Goal: Information Seeking & Learning: Learn about a topic

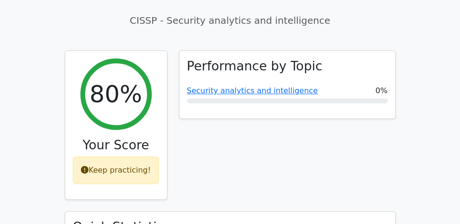
scroll to position [326, 0]
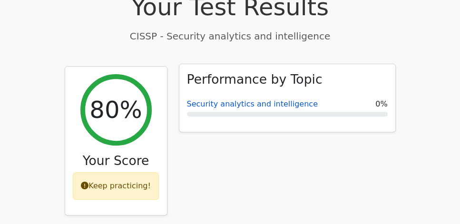
click at [214, 99] on link "Security analytics and intelligence" at bounding box center [252, 103] width 131 height 9
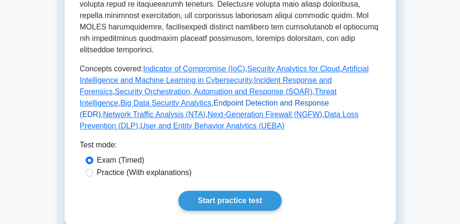
scroll to position [462, 0]
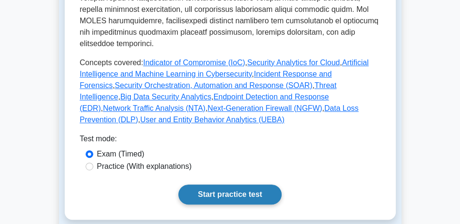
click at [242, 185] on link "Start practice test" at bounding box center [229, 195] width 103 height 20
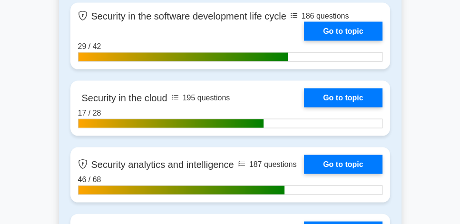
scroll to position [1851, 0]
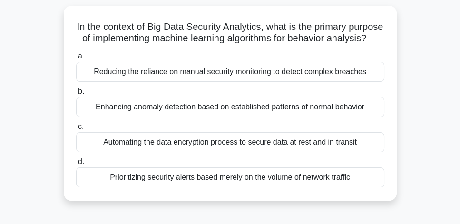
scroll to position [54, 0]
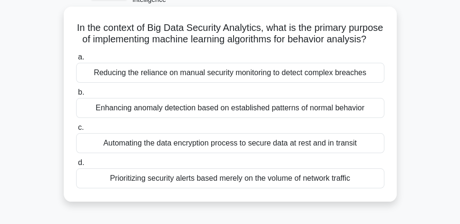
click at [280, 118] on div "Enhancing anomaly detection based on established patterns of normal behavior" at bounding box center [230, 108] width 308 height 20
click at [76, 96] on input "b. Enhancing anomaly detection based on established patterns of normal behavior" at bounding box center [76, 92] width 0 height 6
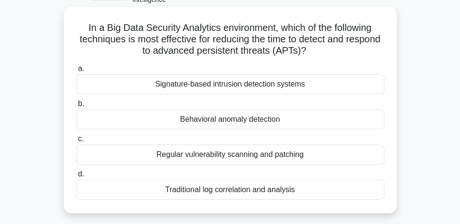
click at [305, 120] on div "Behavioral anomaly detection" at bounding box center [230, 119] width 308 height 20
click at [76, 107] on input "b. Behavioral anomaly detection" at bounding box center [76, 104] width 0 height 6
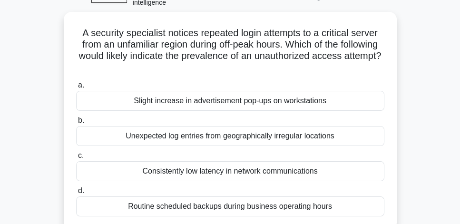
scroll to position [50, 0]
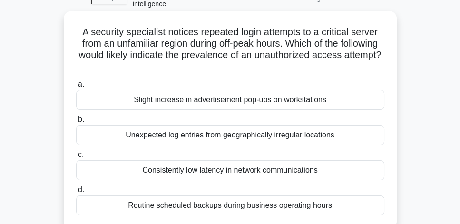
click at [359, 139] on div "Unexpected log entries from geographically irregular locations" at bounding box center [230, 135] width 308 height 20
click at [76, 123] on input "b. Unexpected log entries from geographically irregular locations" at bounding box center [76, 120] width 0 height 6
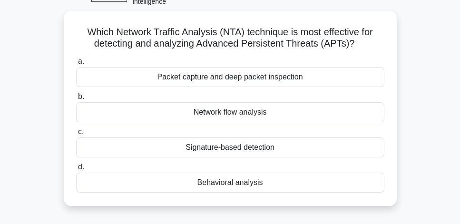
scroll to position [54, 0]
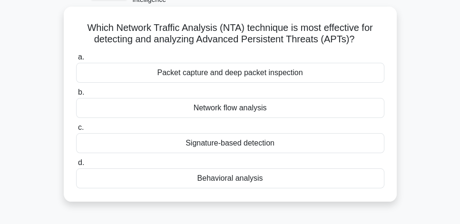
click at [277, 182] on div "Behavioral analysis" at bounding box center [230, 178] width 308 height 20
click at [76, 166] on input "d. Behavioral analysis" at bounding box center [76, 163] width 0 height 6
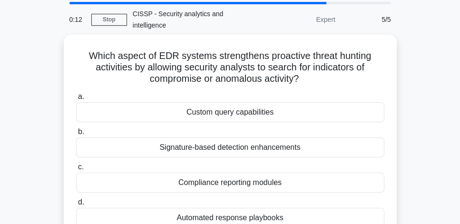
scroll to position [27, 0]
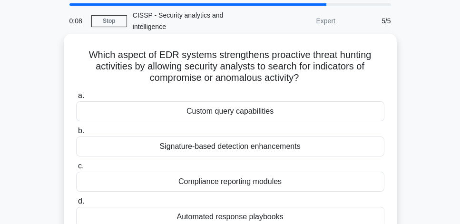
click at [291, 217] on div "Automated response playbooks" at bounding box center [230, 217] width 308 height 20
click at [76, 205] on input "d. Automated response playbooks" at bounding box center [76, 201] width 0 height 6
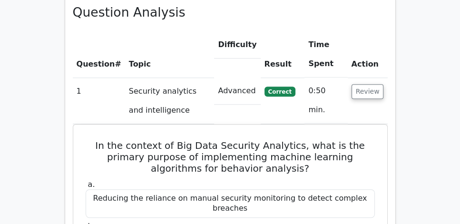
scroll to position [706, 0]
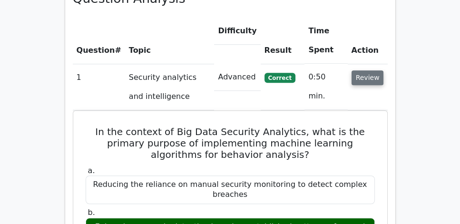
click at [368, 70] on button "Review" at bounding box center [368, 77] width 32 height 15
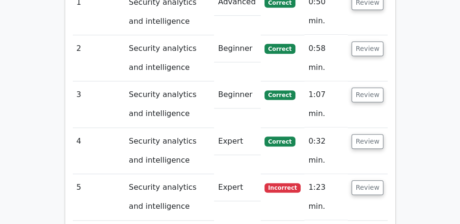
scroll to position [788, 0]
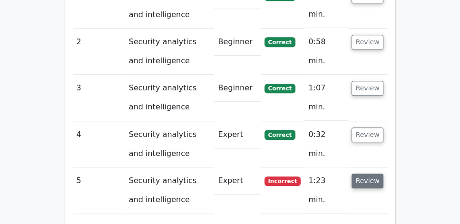
click at [377, 174] on button "Review" at bounding box center [368, 181] width 32 height 15
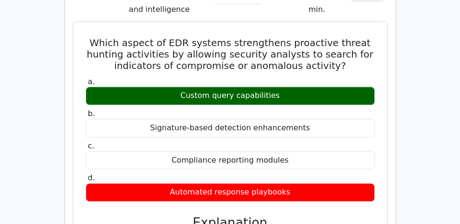
scroll to position [897, 0]
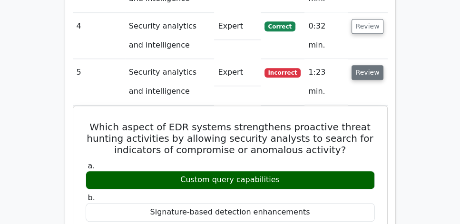
click at [364, 65] on button "Review" at bounding box center [368, 72] width 32 height 15
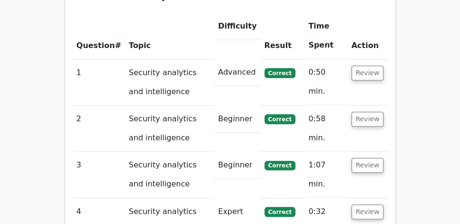
scroll to position [706, 0]
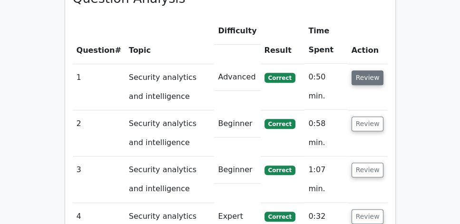
click at [366, 70] on button "Review" at bounding box center [368, 77] width 32 height 15
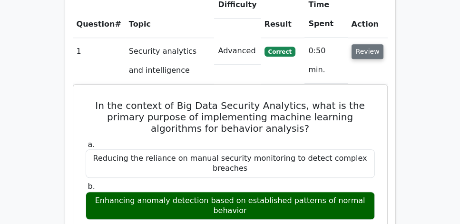
scroll to position [734, 0]
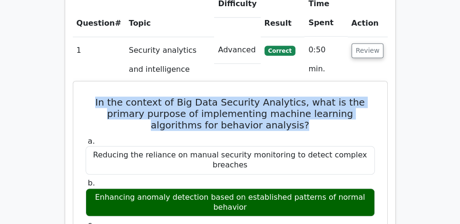
drag, startPoint x: 98, startPoint y: 76, endPoint x: 358, endPoint y: 100, distance: 261.3
click at [358, 100] on h5 "In the context of Big Data Security Analytics, what is the primary purpose of i…" at bounding box center [230, 114] width 291 height 34
click at [304, 98] on h5 "In the context of Big Data Security Analytics, what is the primary purpose of i…" at bounding box center [230, 114] width 291 height 34
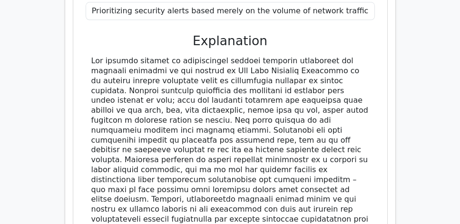
scroll to position [1006, 0]
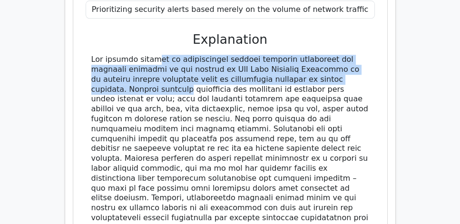
drag, startPoint x: 88, startPoint y: 23, endPoint x: 344, endPoint y: 44, distance: 257.3
click at [344, 55] on div at bounding box center [230, 144] width 289 height 178
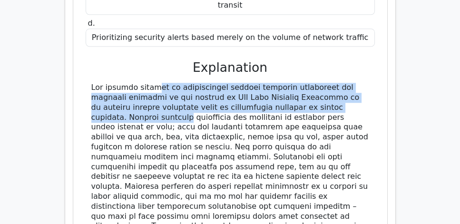
scroll to position [979, 0]
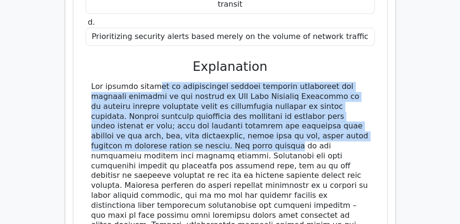
click at [153, 110] on div at bounding box center [230, 171] width 278 height 178
copy div "The primary purpose of implementing machine learning algorithms for behavior an…"
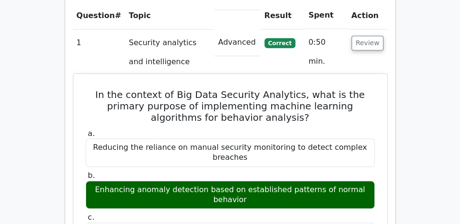
scroll to position [734, 0]
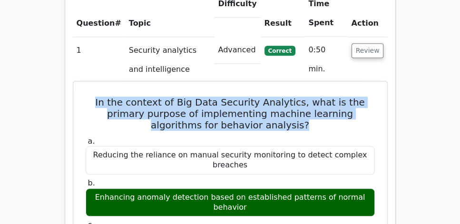
drag, startPoint x: 103, startPoint y: 76, endPoint x: 356, endPoint y: 95, distance: 253.8
click at [356, 97] on h5 "In the context of Big Data Security Analytics, what is the primary purpose of i…" at bounding box center [230, 114] width 291 height 34
click at [337, 98] on h5 "In the context of Big Data Security Analytics, what is the primary purpose of i…" at bounding box center [230, 114] width 291 height 34
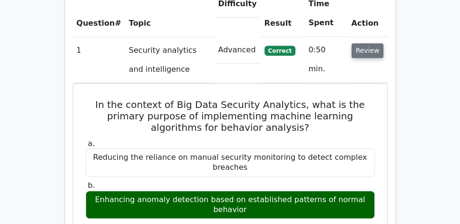
click at [373, 43] on button "Review" at bounding box center [368, 50] width 32 height 15
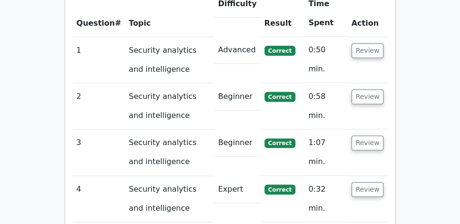
click at [372, 83] on td "Review" at bounding box center [368, 106] width 40 height 46
click at [374, 89] on button "Review" at bounding box center [368, 96] width 32 height 15
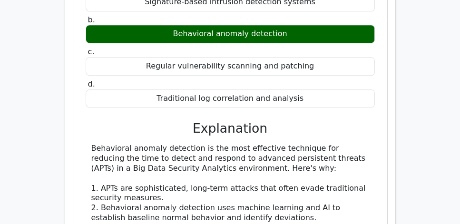
scroll to position [951, 0]
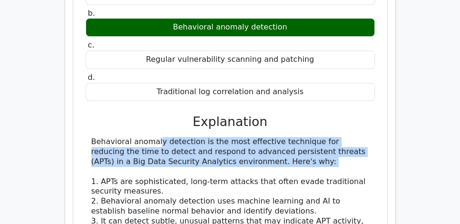
copy div "Behavioral anomaly detection is the most effective technique for reducing the t…"
click at [386, 132] on div "In a Big Data Security Analytics environment, which of the following techniques…" at bounding box center [230, 186] width 315 height 554
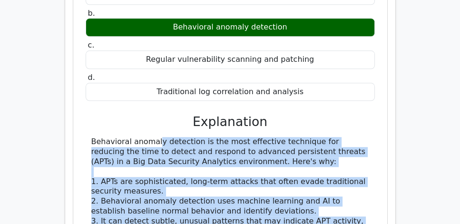
drag, startPoint x: 92, startPoint y: 99, endPoint x: 284, endPoint y: 210, distance: 222.3
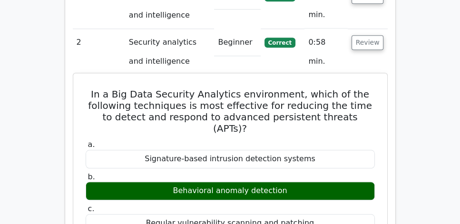
scroll to position [761, 0]
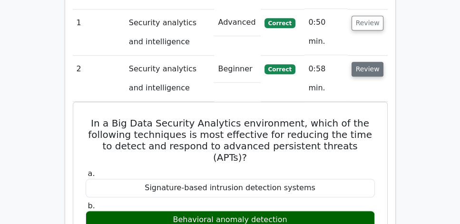
click at [376, 62] on button "Review" at bounding box center [368, 69] width 32 height 15
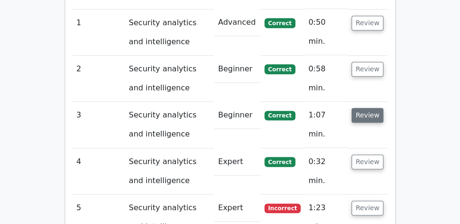
click at [366, 108] on button "Review" at bounding box center [368, 115] width 32 height 15
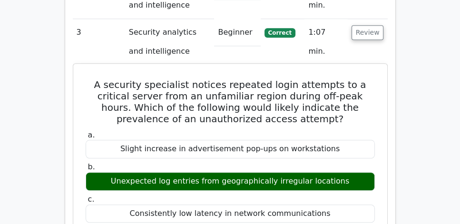
scroll to position [843, 0]
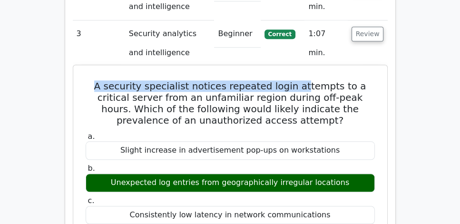
drag, startPoint x: 83, startPoint y: 57, endPoint x: 291, endPoint y: 64, distance: 207.5
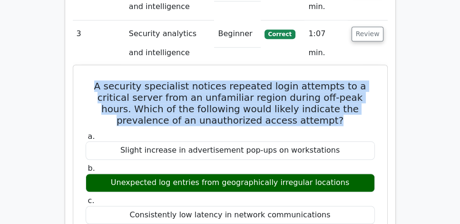
drag, startPoint x: 306, startPoint y: 95, endPoint x: 83, endPoint y: 61, distance: 226.1
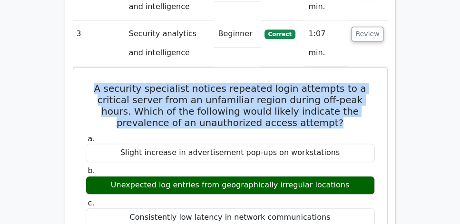
copy h5 "A security specialist notices repeated login attempts to a critical server from…"
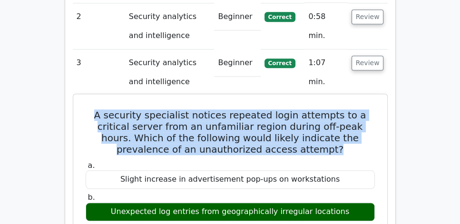
scroll to position [815, 0]
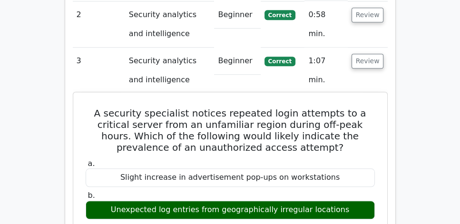
click at [322, 201] on div "Unexpected log entries from geographically irregular locations" at bounding box center [230, 210] width 289 height 19
copy div "Unexpected log entries from geographically irregular locations"
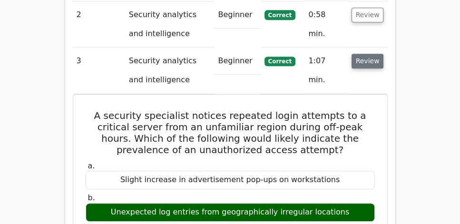
click at [369, 54] on button "Review" at bounding box center [368, 61] width 32 height 15
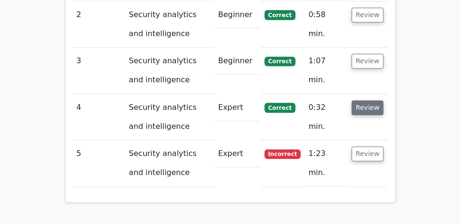
click at [372, 100] on button "Review" at bounding box center [368, 107] width 32 height 15
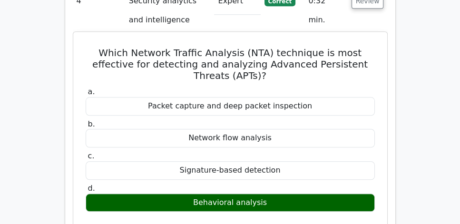
scroll to position [843, 0]
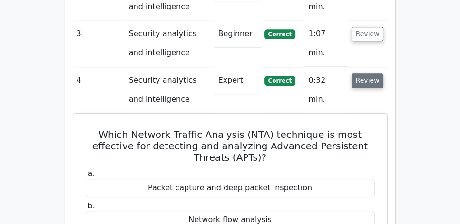
click at [369, 73] on button "Review" at bounding box center [368, 80] width 32 height 15
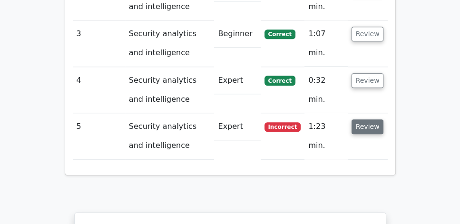
click at [367, 119] on button "Review" at bounding box center [368, 126] width 32 height 15
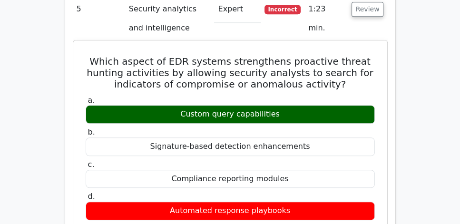
scroll to position [951, 0]
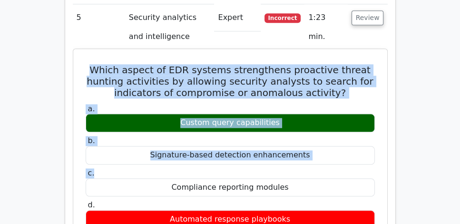
drag, startPoint x: 96, startPoint y: 41, endPoint x: 330, endPoint y: 149, distance: 257.8
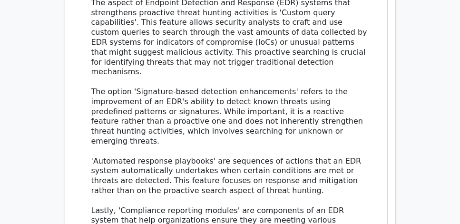
scroll to position [1223, 0]
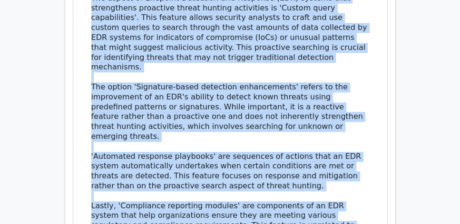
click at [164, 196] on div "The aspect of Endpoint Detection and Response (EDR) systems that strengthens pr…" at bounding box center [230, 121] width 278 height 257
copy div "Which aspect of EDR systems strengthens proactive threat hunting activities by …"
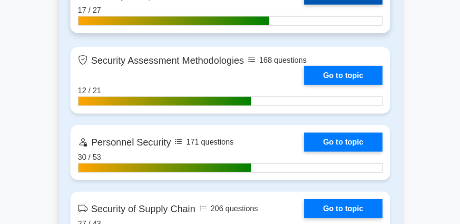
scroll to position [2014, 0]
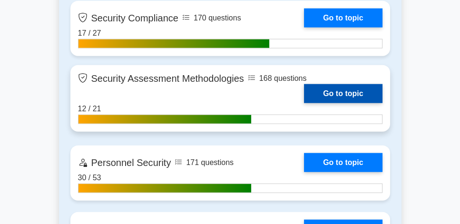
click at [340, 90] on link "Go to topic" at bounding box center [343, 93] width 78 height 19
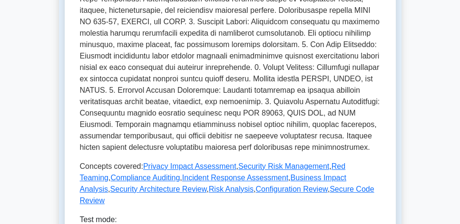
scroll to position [353, 0]
